Goal: Transaction & Acquisition: Subscribe to service/newsletter

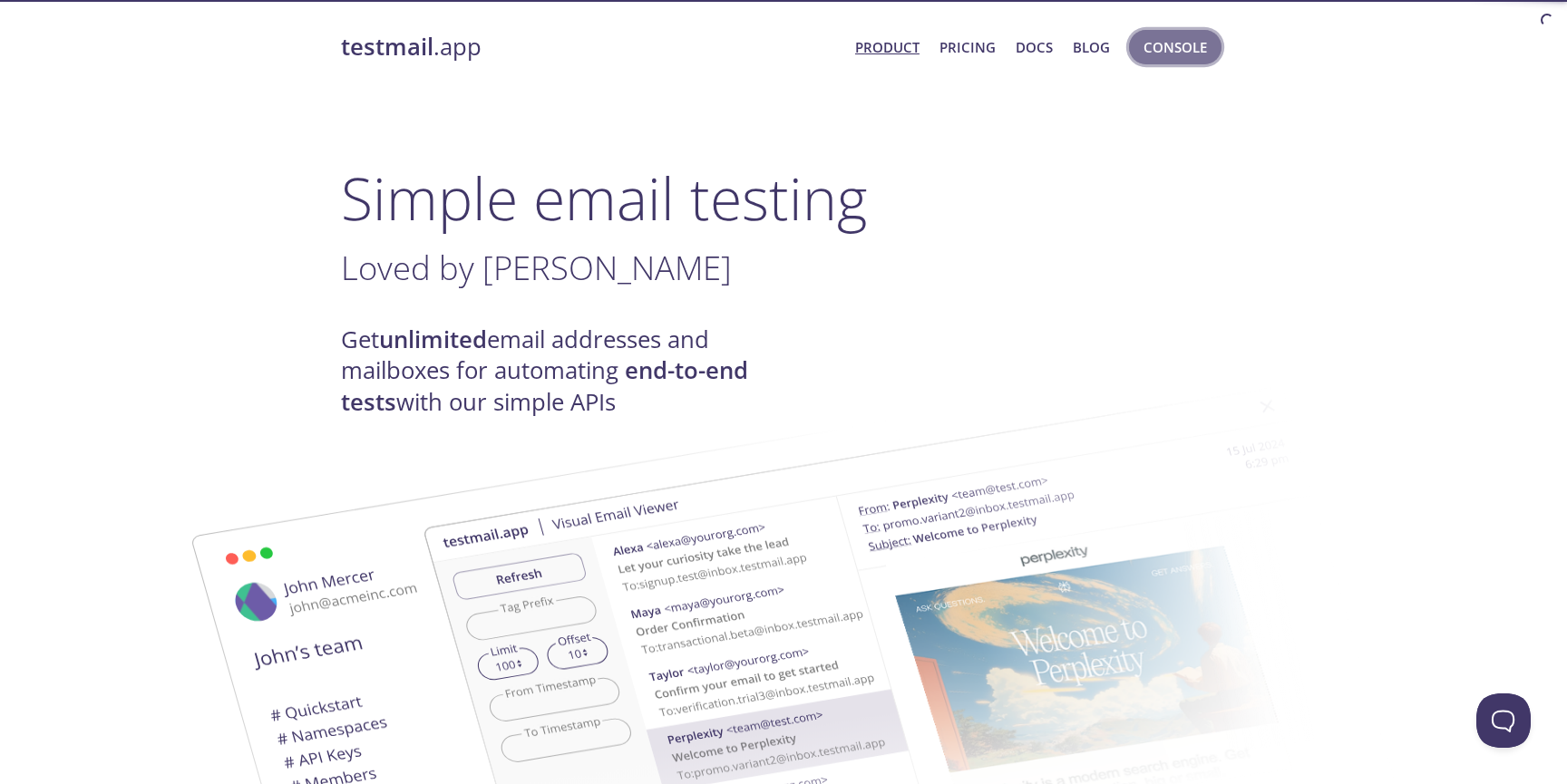
click at [1184, 44] on span "Console" at bounding box center [1175, 47] width 64 height 24
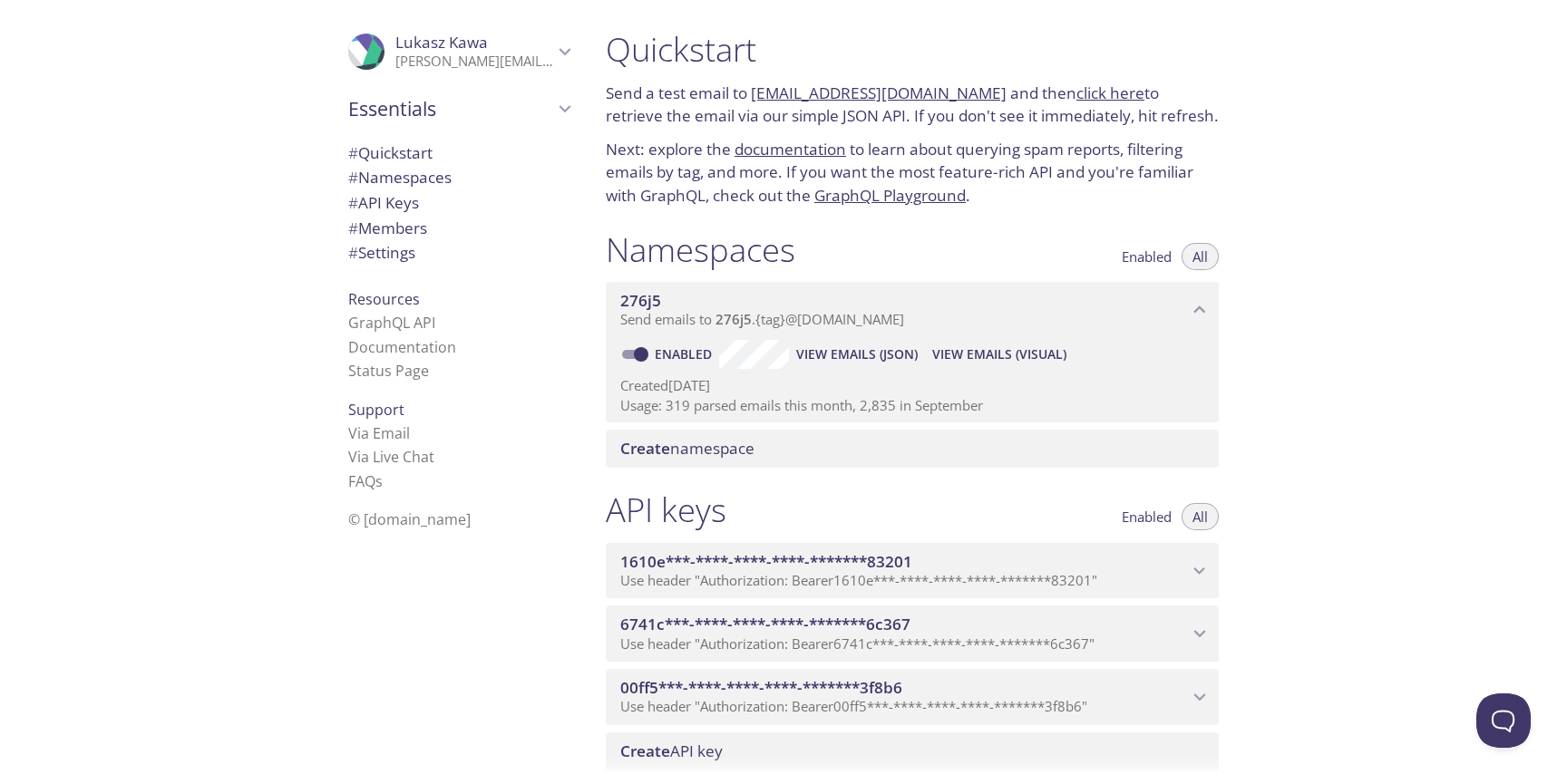
click at [979, 354] on span "View Emails (Visual)" at bounding box center [999, 355] width 135 height 22
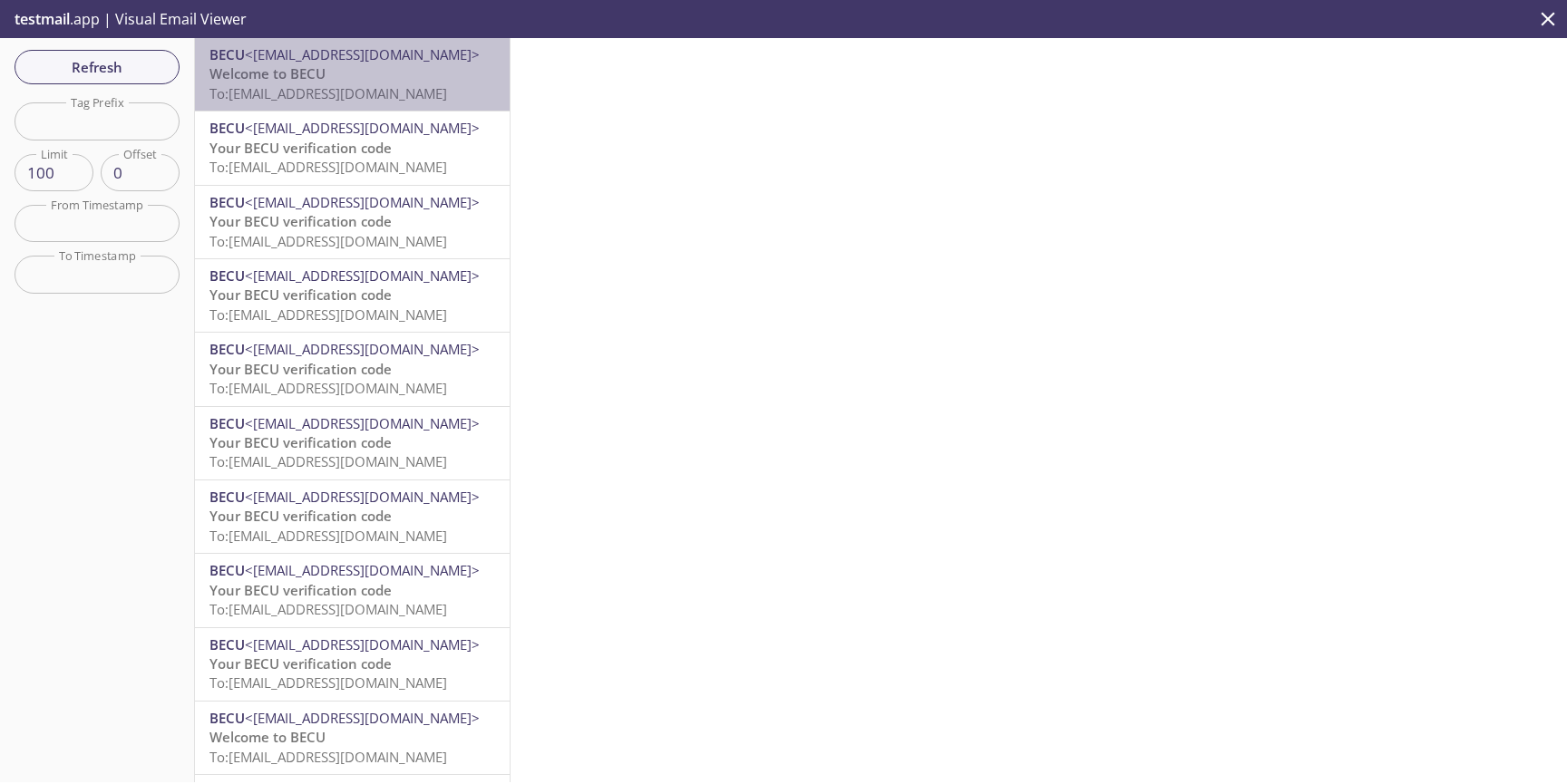
click at [364, 74] on p "Welcome to BECU To: [EMAIL_ADDRESS][DOMAIN_NAME]" at bounding box center [352, 84] width 286 height 39
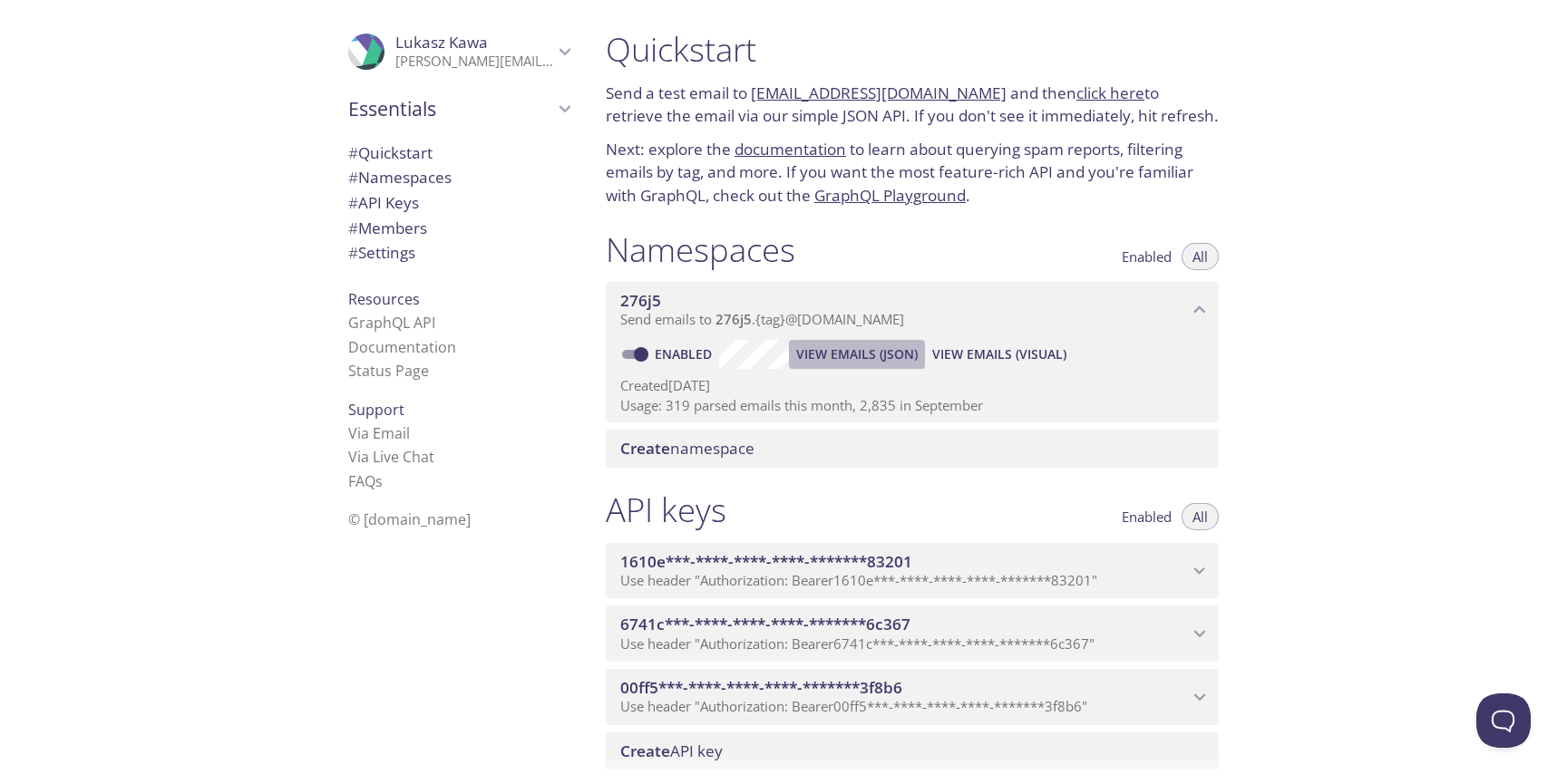
click at [834, 357] on span "View Emails (JSON)" at bounding box center [857, 355] width 122 height 22
click at [992, 356] on span "View Emails (Visual)" at bounding box center [999, 355] width 135 height 22
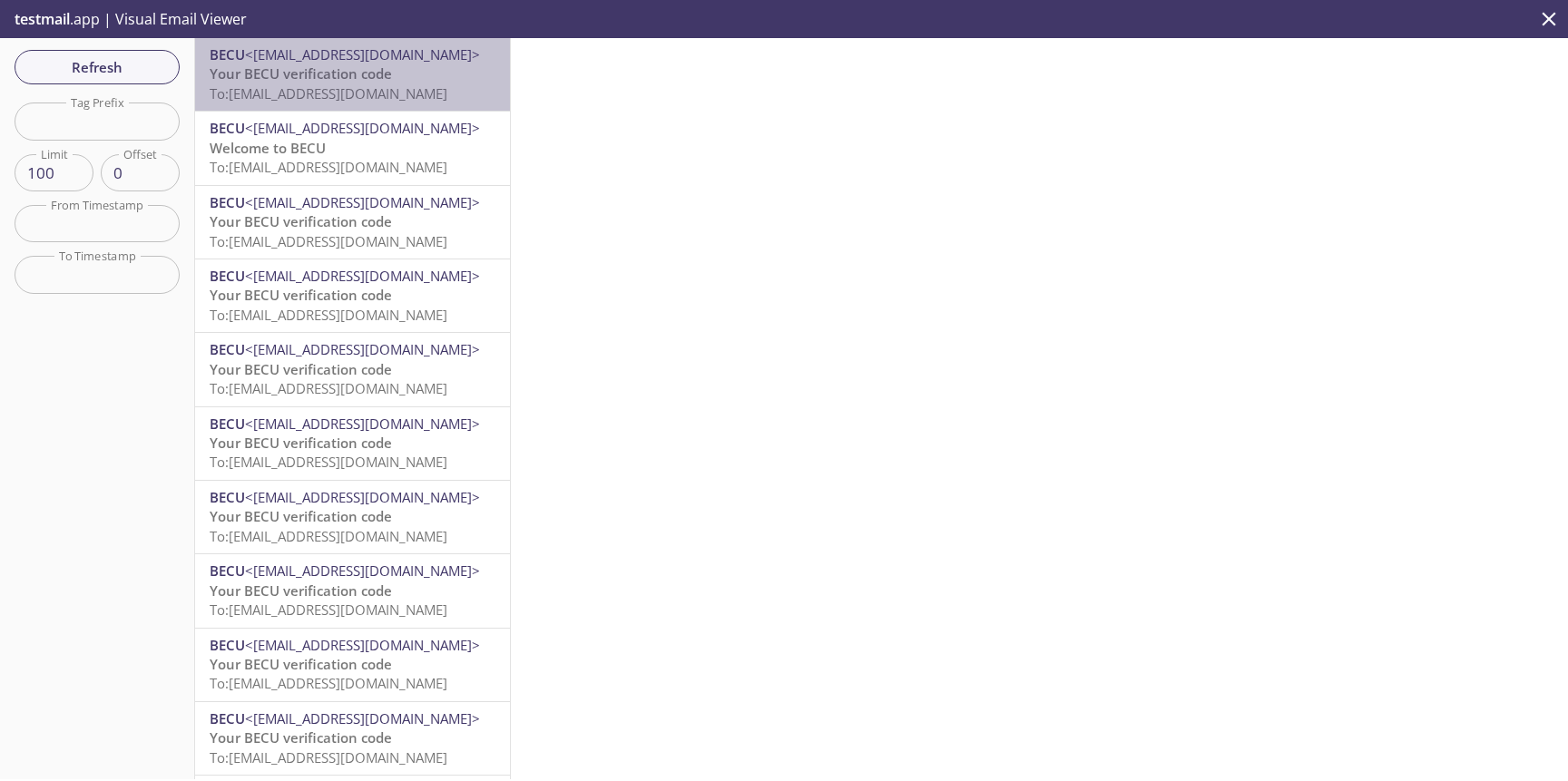
click at [293, 80] on span "Your BECU verification code" at bounding box center [300, 74] width 183 height 18
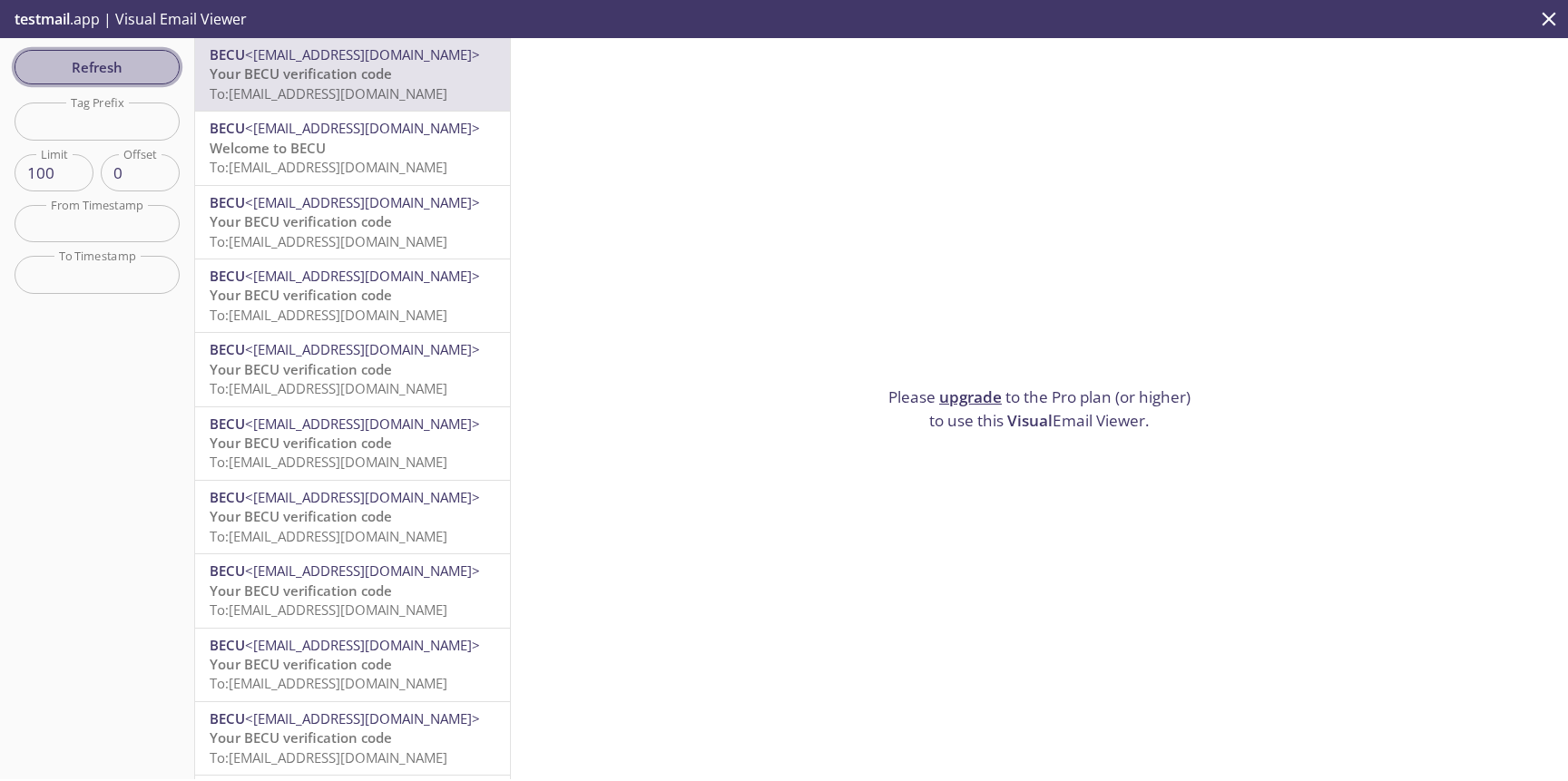
click at [86, 64] on span "Refresh" at bounding box center [97, 67] width 136 height 24
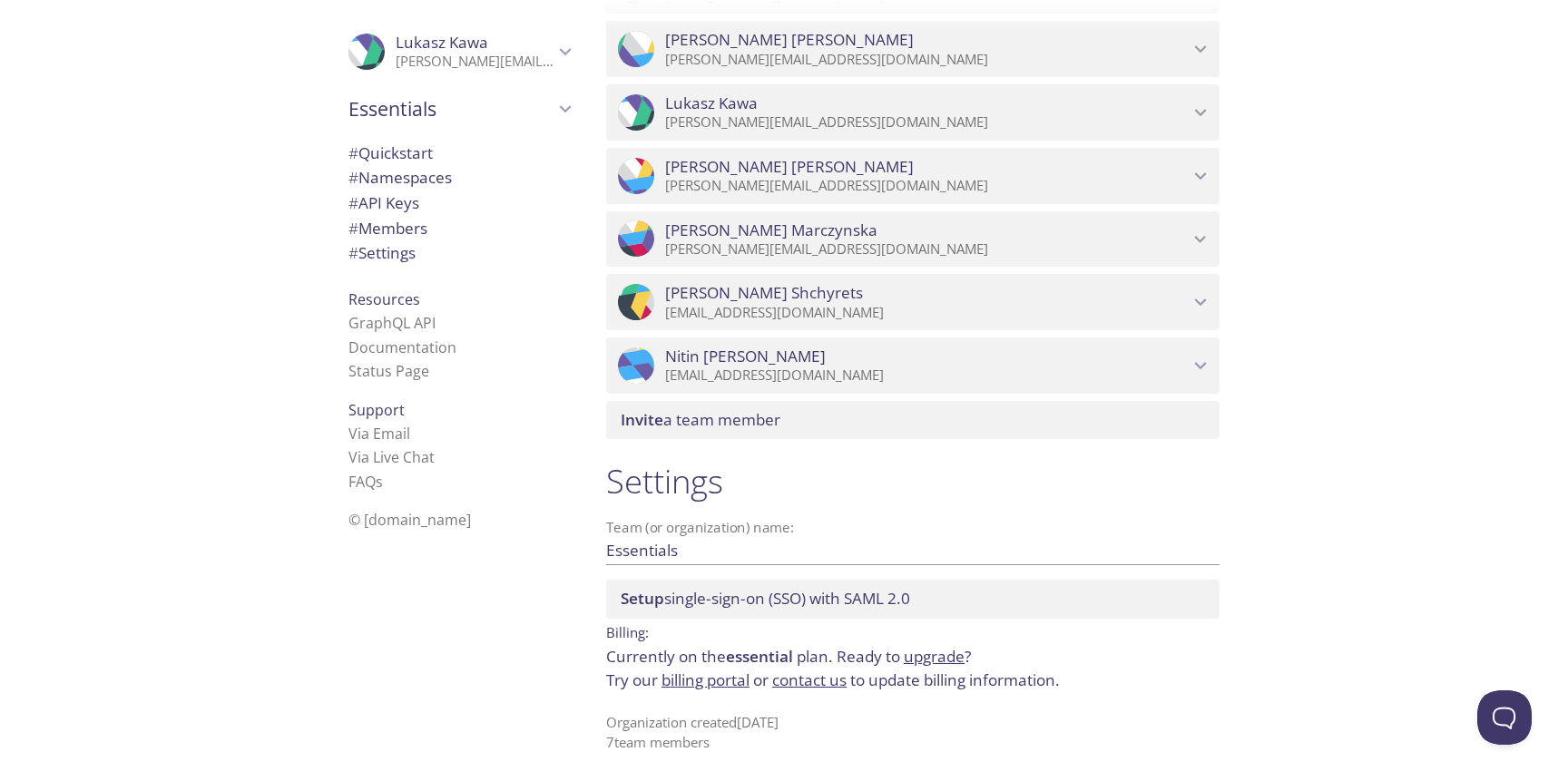
scroll to position [888, 0]
click at [937, 659] on link "upgrade" at bounding box center [934, 656] width 61 height 21
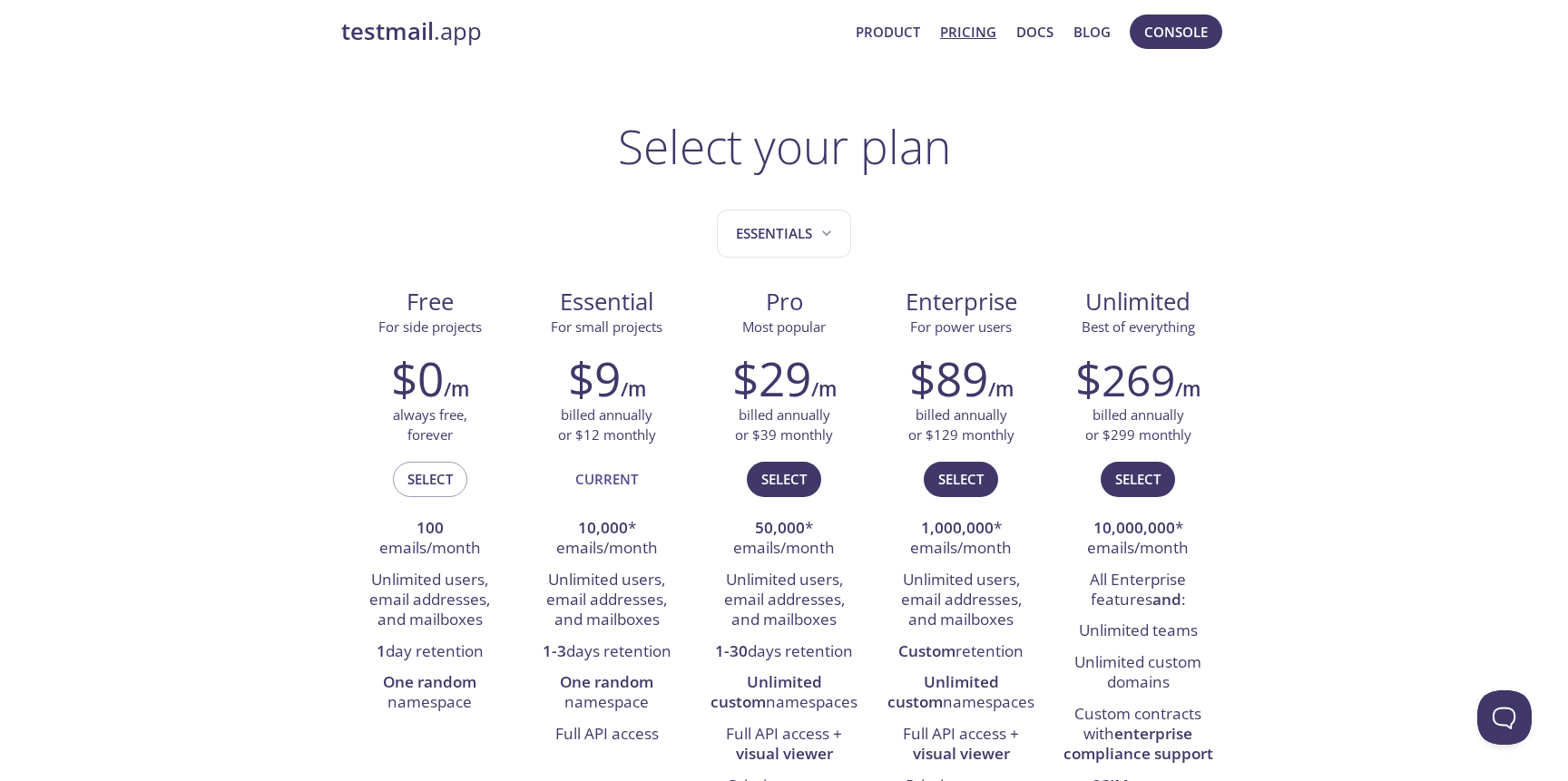
scroll to position [15, 0]
click at [809, 236] on span "Essentials" at bounding box center [786, 234] width 100 height 25
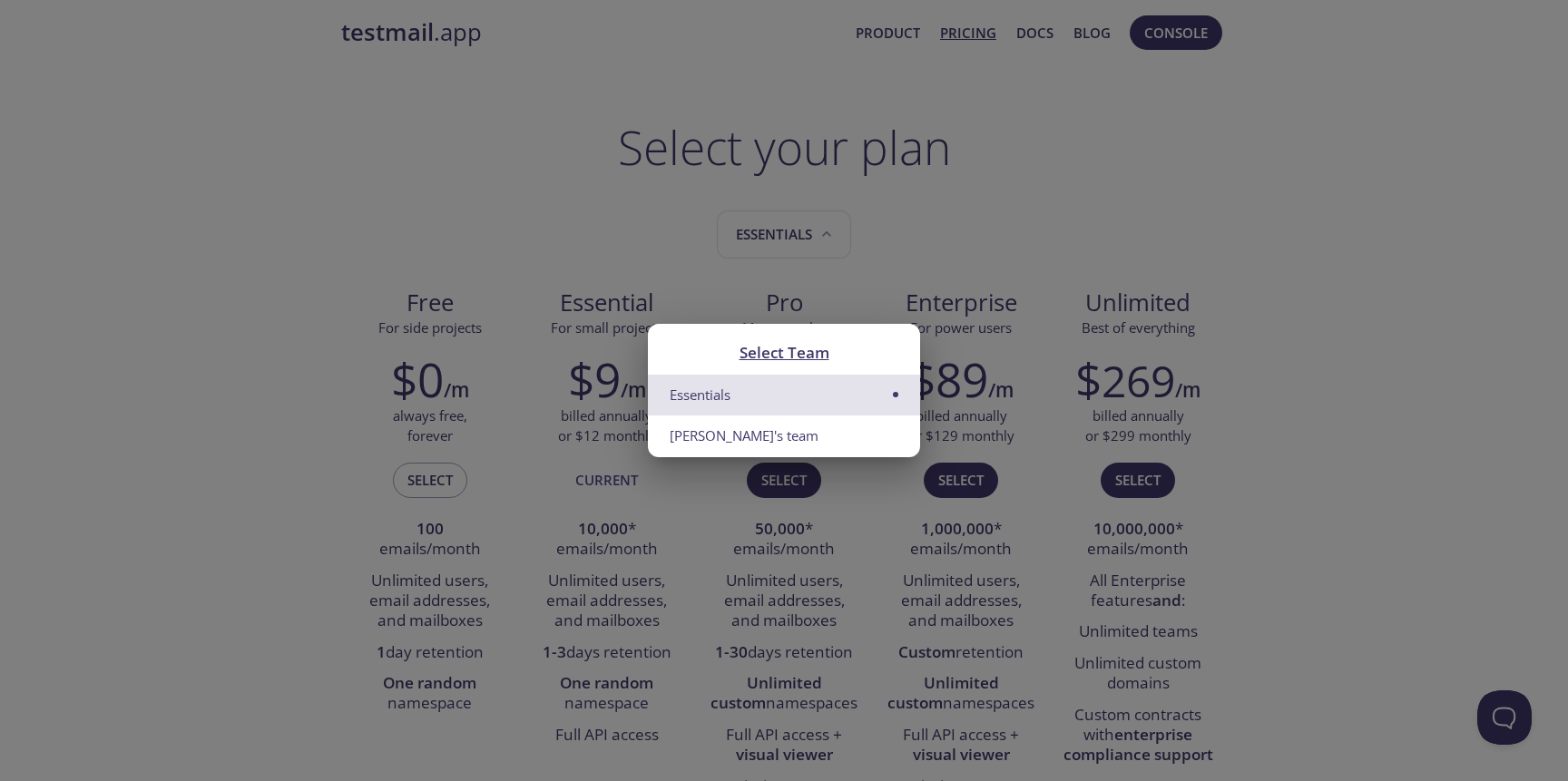
click at [774, 389] on li "Essentials" at bounding box center [783, 395] width 272 height 41
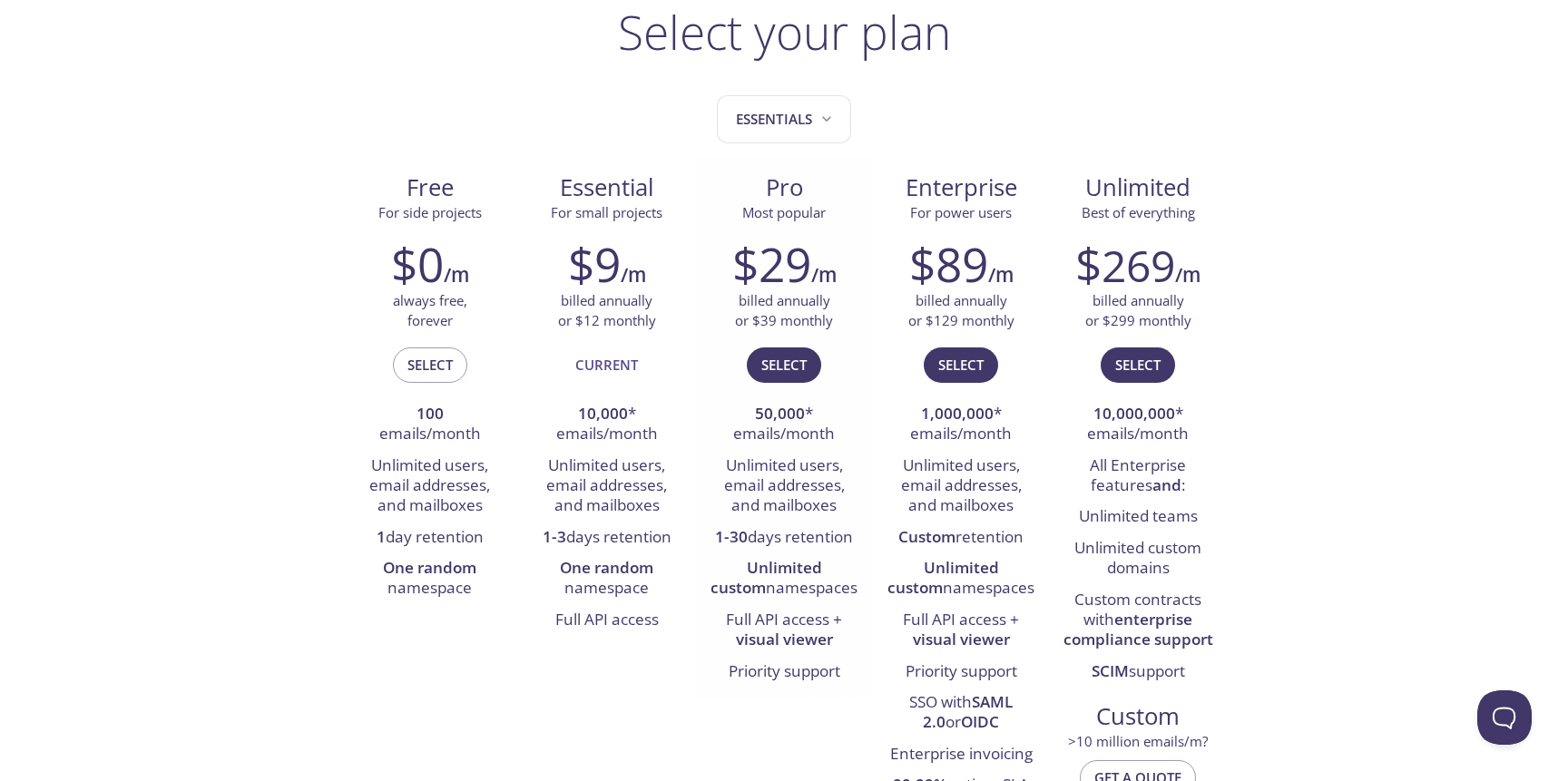
scroll to position [217, 0]
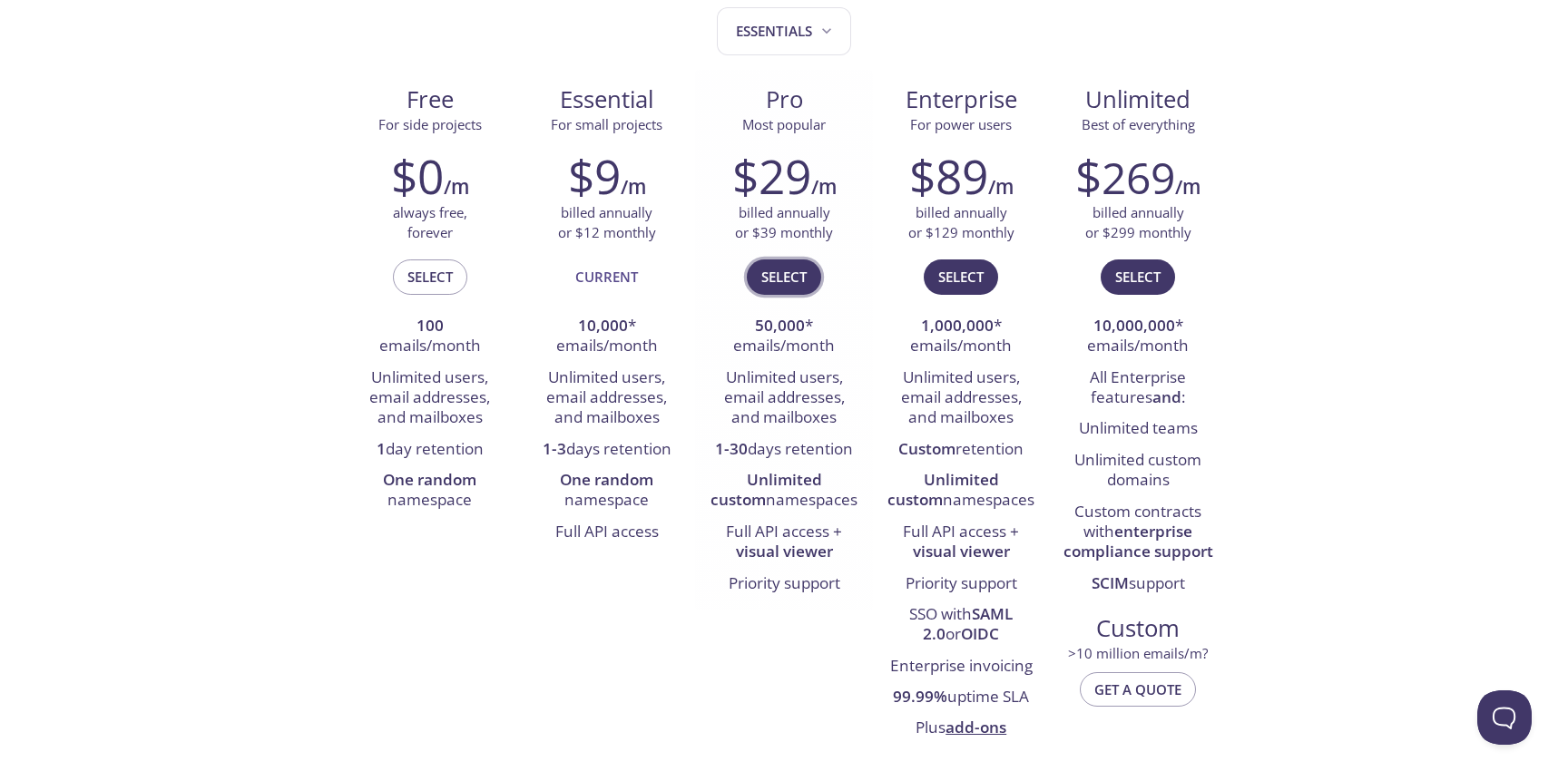
click at [792, 284] on span "Select" at bounding box center [783, 277] width 45 height 24
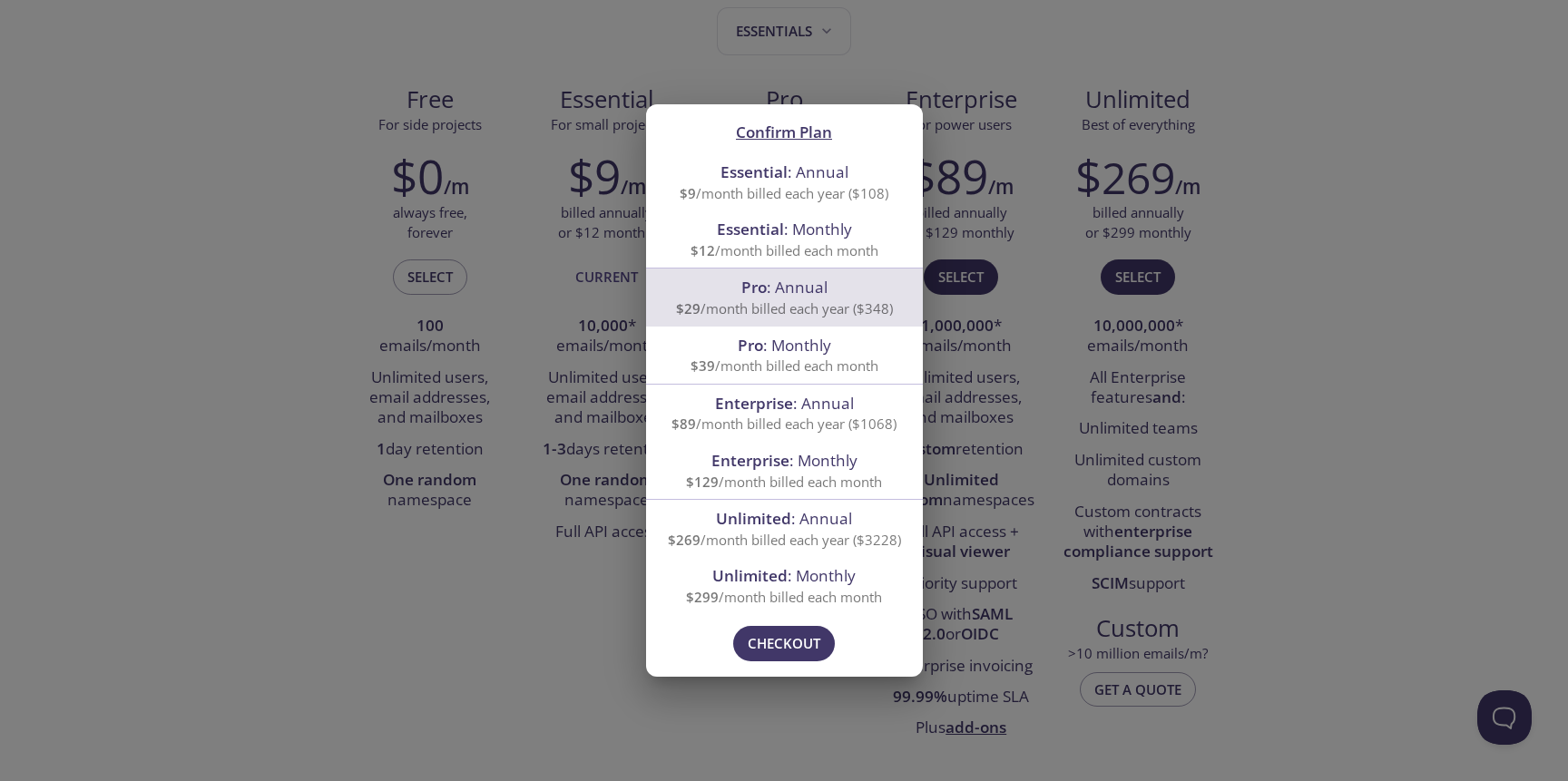
click at [1363, 211] on div "Confirm Plan Essential : Annual $9 /month billed each year ($108) Essential : M…" at bounding box center [784, 390] width 1568 height 781
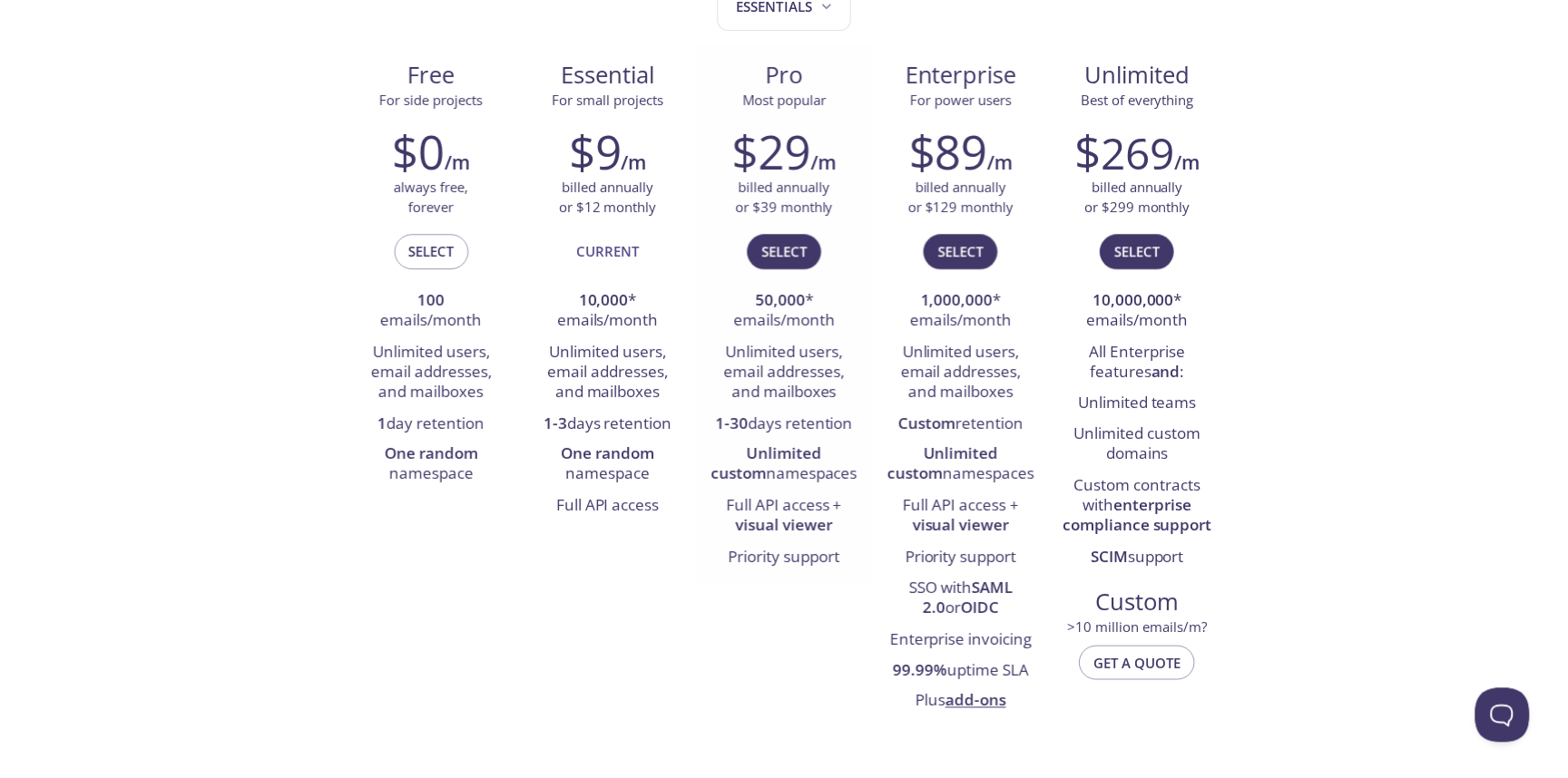
scroll to position [238, 0]
